Goal: Task Accomplishment & Management: Manage account settings

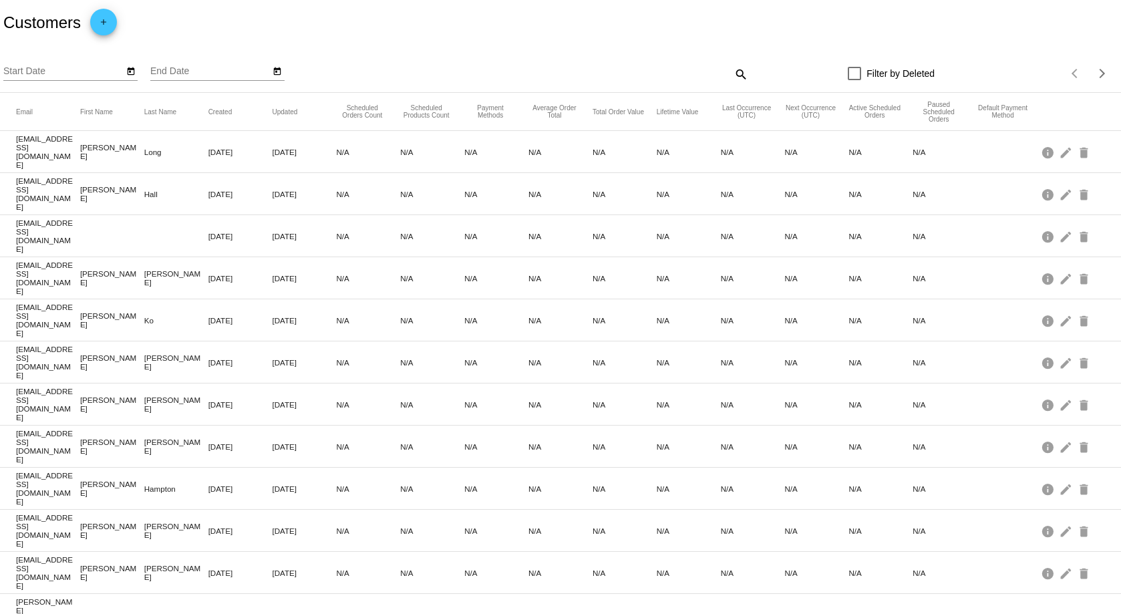
click at [732, 80] on mat-icon "search" at bounding box center [740, 73] width 16 height 21
click at [508, 66] on input "Search" at bounding box center [608, 71] width 279 height 11
click at [509, 67] on input "Search" at bounding box center [608, 71] width 279 height 11
click at [510, 67] on input "Search" at bounding box center [608, 71] width 279 height 11
click at [567, 64] on div "bdubose714@yahoo Search" at bounding box center [601, 68] width 265 height 26
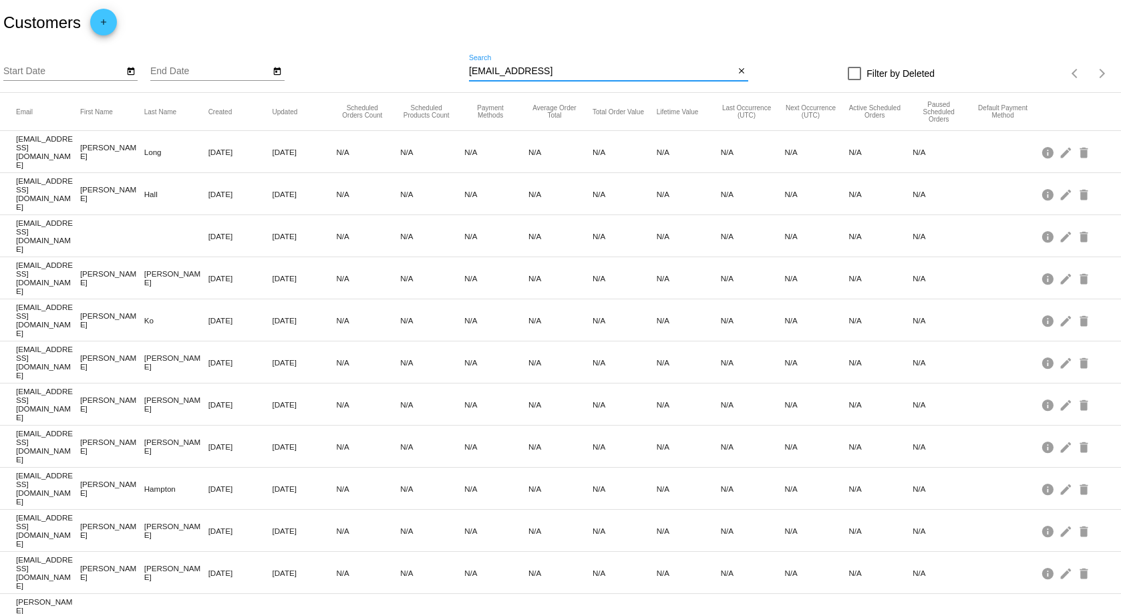
click at [571, 69] on input "bdubose714@yahoo" at bounding box center [601, 71] width 265 height 11
type input "bdubose714@yahoo.com"
click at [629, 70] on input "bdubose714@yahoo.com" at bounding box center [601, 71] width 265 height 11
click at [639, 73] on input "bdubose714@yahoo.com" at bounding box center [601, 71] width 265 height 11
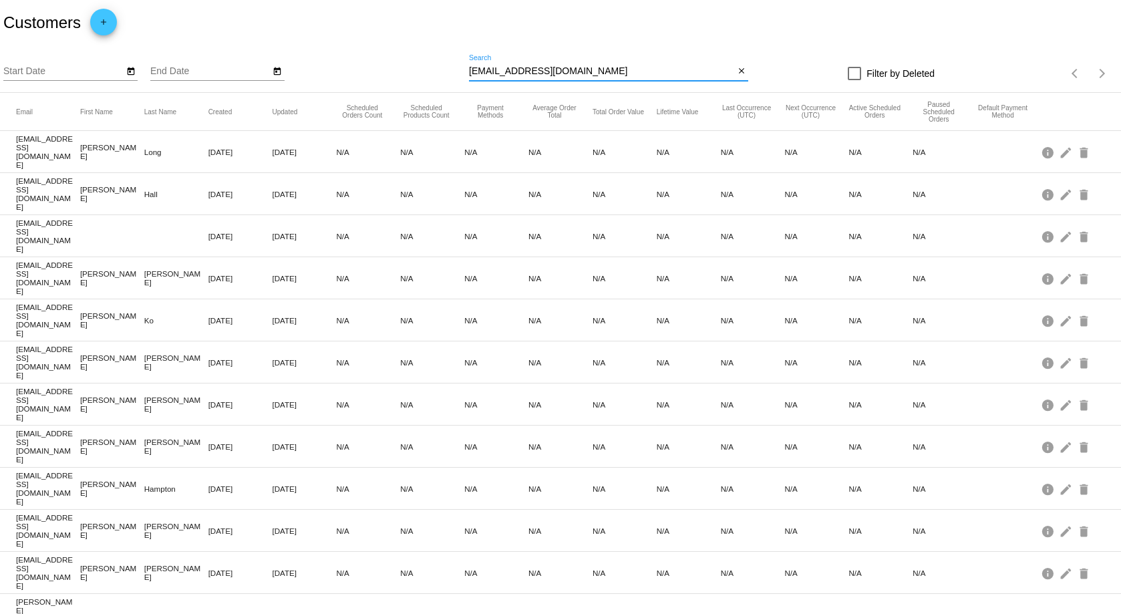
click at [639, 73] on input "bdubose714@yahoo.com" at bounding box center [601, 71] width 265 height 11
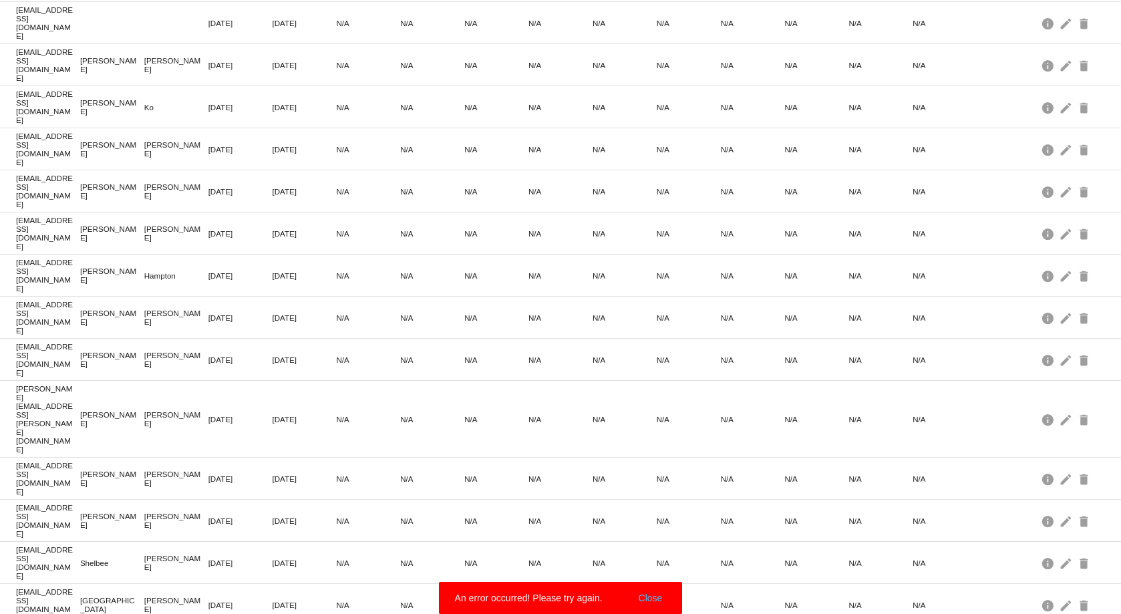
scroll to position [220, 0]
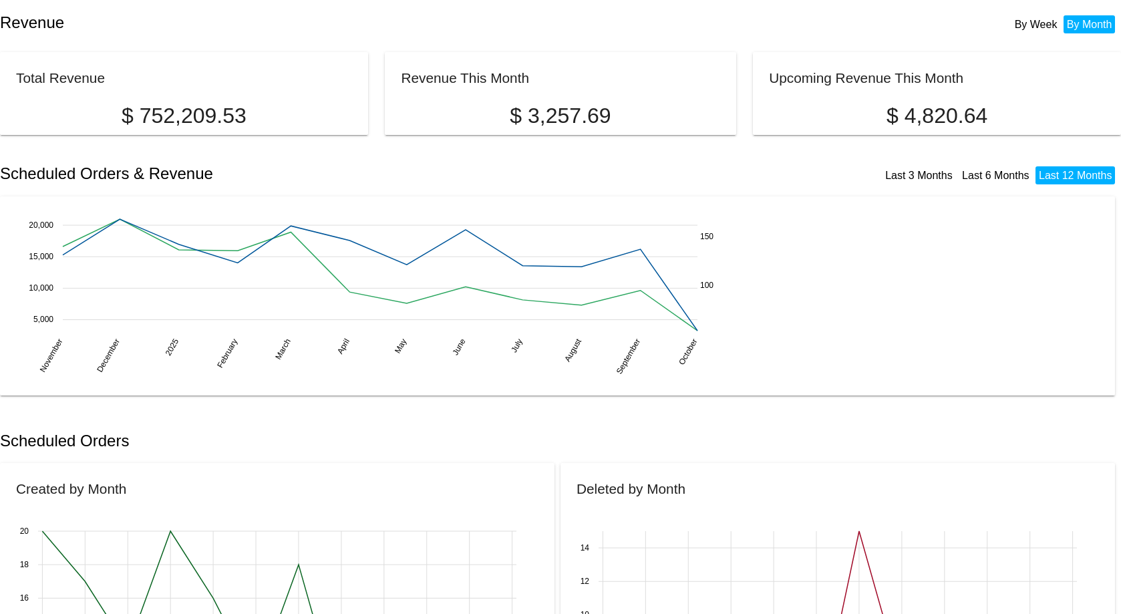
click at [348, 423] on div "Scheduled Orders" at bounding box center [560, 440] width 1121 height 45
drag, startPoint x: 150, startPoint y: 438, endPoint x: 202, endPoint y: 442, distance: 52.9
click at [202, 442] on h2 "Scheduled Orders" at bounding box center [280, 440] width 560 height 19
